Goal: Task Accomplishment & Management: Manage account settings

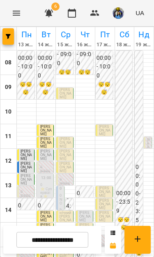
scroll to position [127, 0]
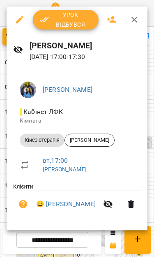
click at [65, 21] on span "Урок відбувся" at bounding box center [65, 20] width 52 height 20
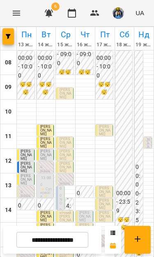
scroll to position [125, 0]
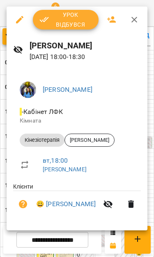
click at [59, 20] on span "Урок відбувся" at bounding box center [65, 20] width 52 height 20
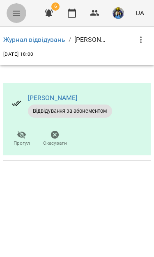
click at [9, 13] on button "Menu" at bounding box center [17, 13] width 20 height 20
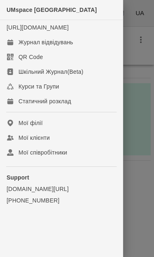
click at [22, 46] on div "Журнал відвідувань" at bounding box center [45, 42] width 54 height 8
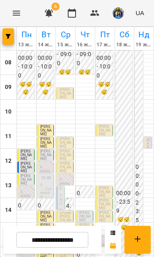
scroll to position [149, 0]
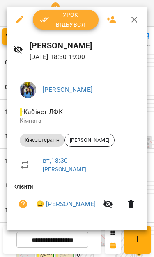
click at [47, 23] on icon "button" at bounding box center [44, 20] width 10 height 10
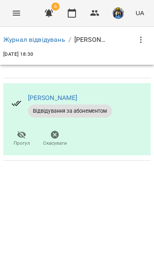
click at [11, 6] on button "Menu" at bounding box center [17, 13] width 20 height 20
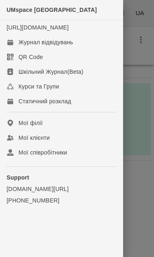
click at [46, 46] on div "Журнал відвідувань" at bounding box center [45, 42] width 54 height 8
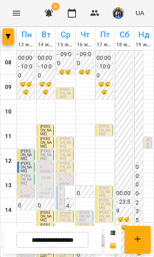
scroll to position [54, 0]
click at [82, 241] on input "**********" at bounding box center [52, 240] width 72 height 16
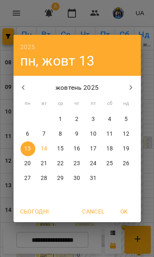
click at [44, 149] on p "14" at bounding box center [44, 149] width 7 height 8
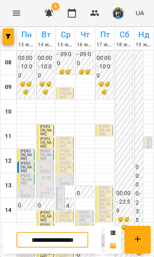
click at [74, 239] on input "**********" at bounding box center [52, 240] width 72 height 16
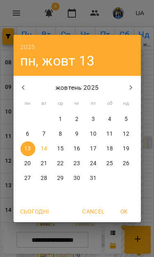
click at [57, 147] on span "15" at bounding box center [60, 149] width 15 height 8
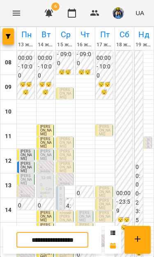
scroll to position [19, 0]
